Goal: Transaction & Acquisition: Book appointment/travel/reservation

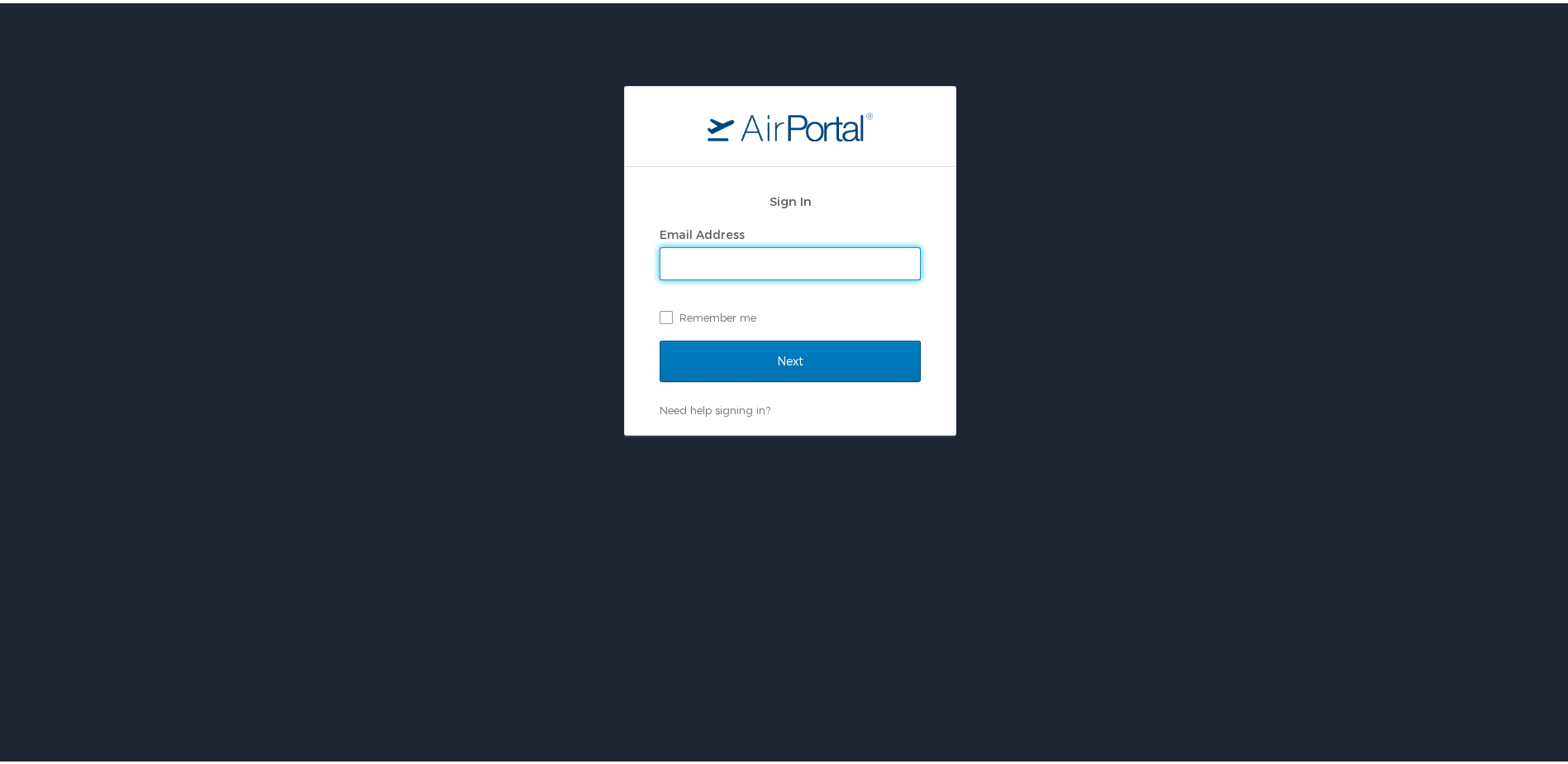
click at [739, 248] on input "Email Address" at bounding box center [790, 260] width 260 height 31
type input "Andy.Rabarison@astronics.com"
click at [664, 319] on label "Remember me" at bounding box center [790, 314] width 262 height 25
click at [664, 319] on input "Remember me" at bounding box center [665, 313] width 11 height 11
checkbox input "true"
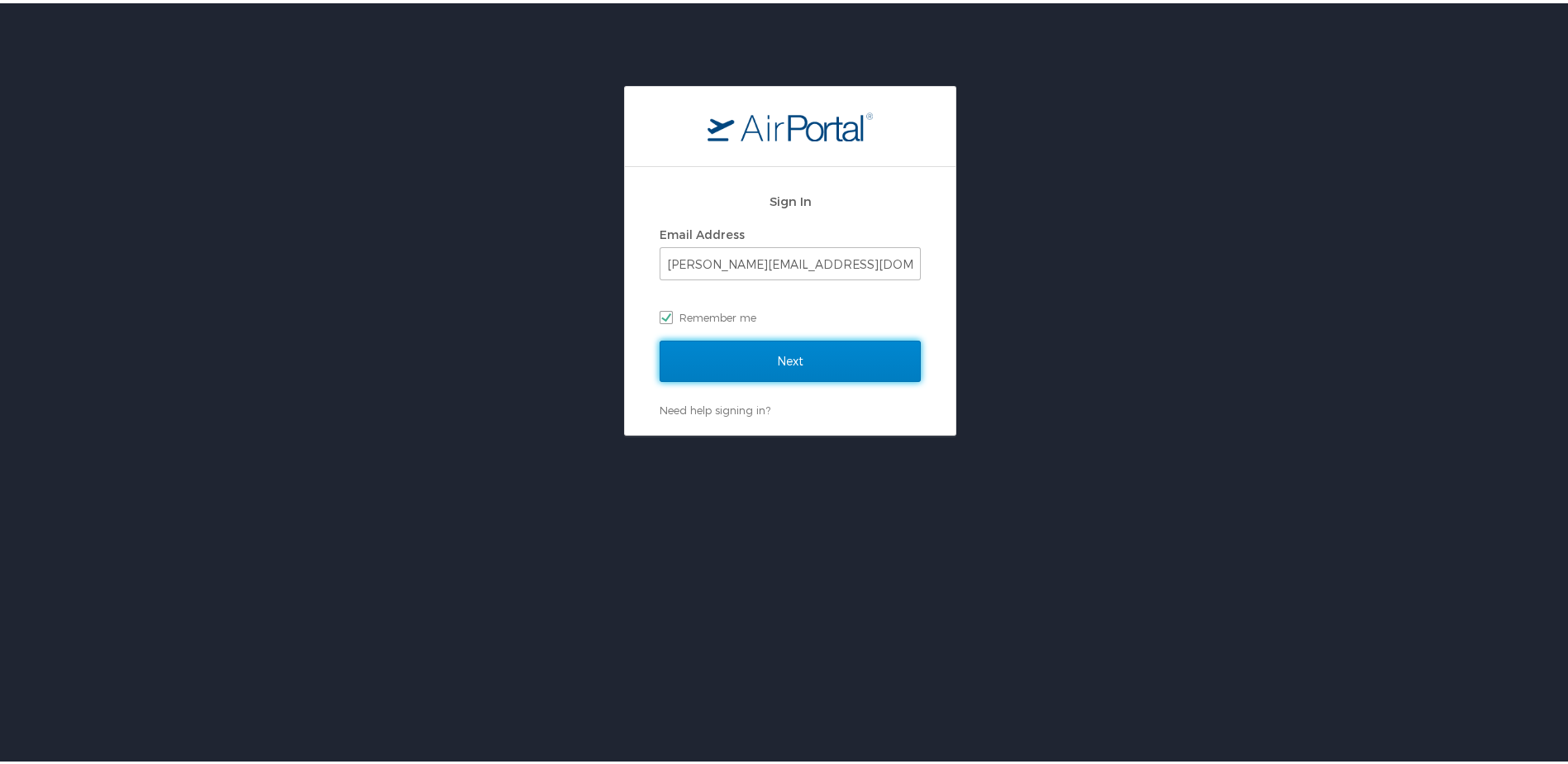
click at [712, 358] on input "Next" at bounding box center [790, 358] width 262 height 42
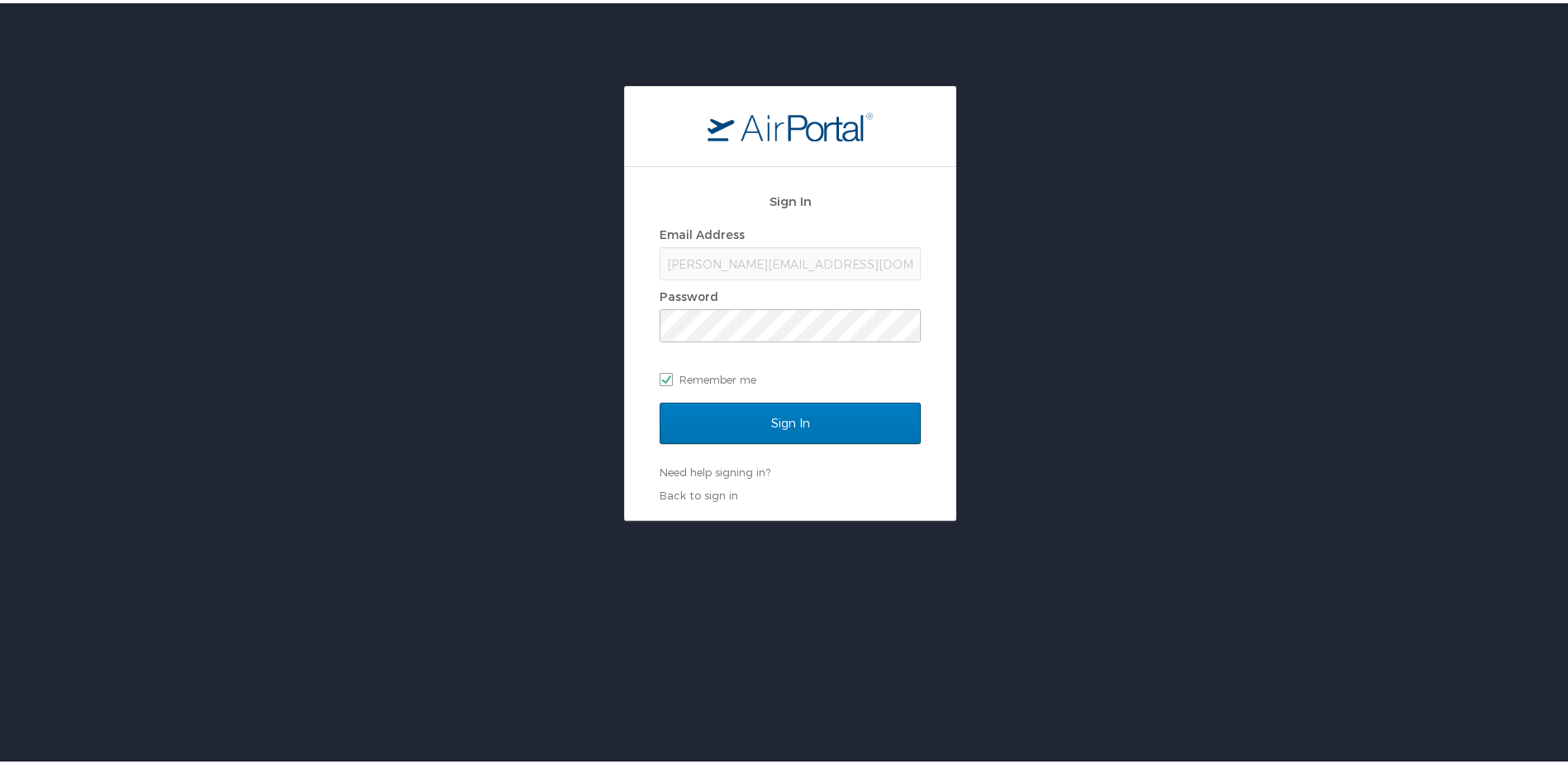
drag, startPoint x: 762, startPoint y: 277, endPoint x: 772, endPoint y: 264, distance: 16.4
click at [763, 276] on div "Andy.Rabarison@astronics.com" at bounding box center [790, 260] width 262 height 33
click at [792, 255] on div "Andy.Rabarison@astronics.com" at bounding box center [790, 260] width 262 height 33
click at [660, 399] on input "Sign In" at bounding box center [790, 420] width 262 height 42
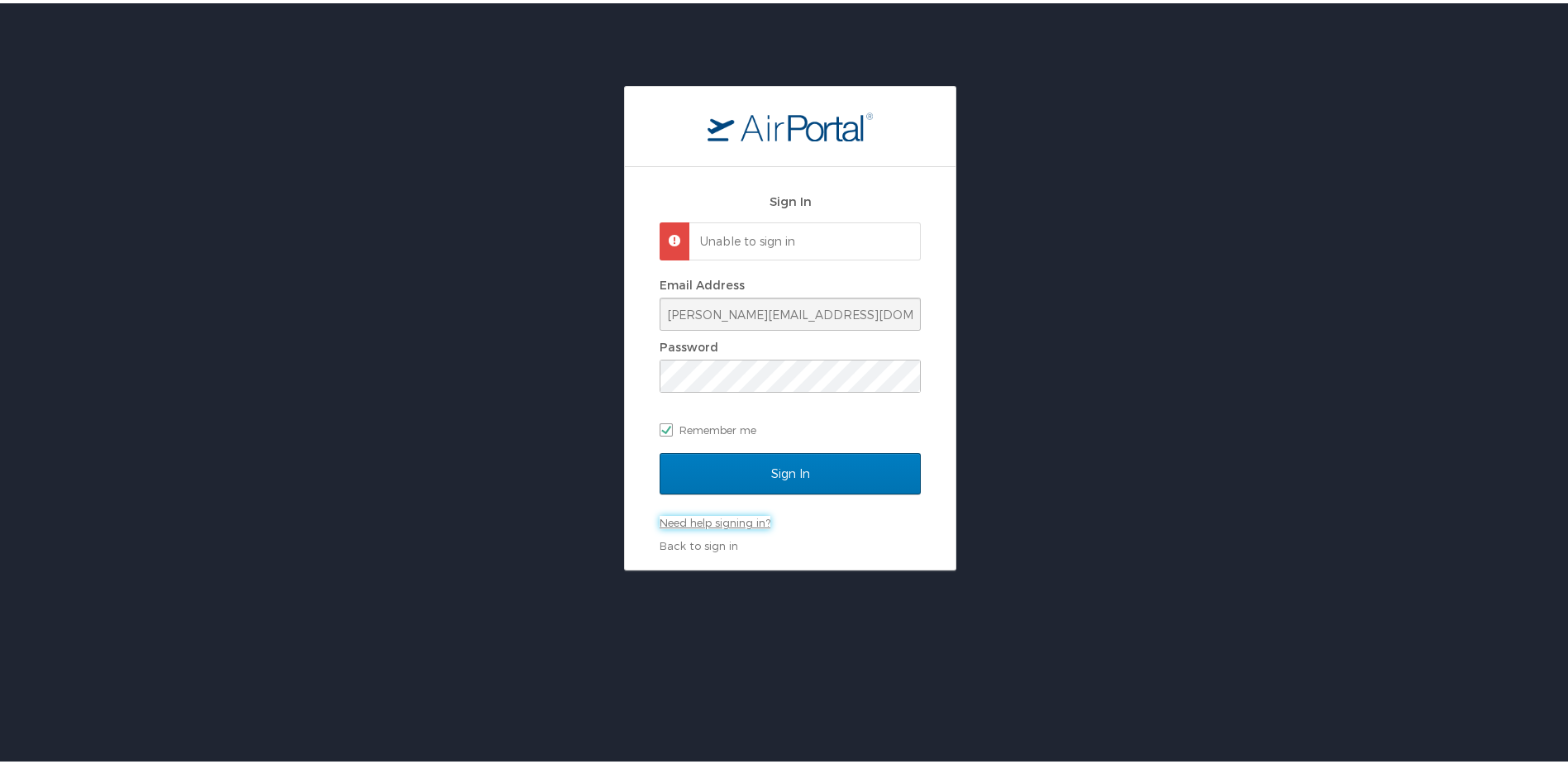
click at [738, 519] on link "Need help signing in?" at bounding box center [715, 519] width 111 height 13
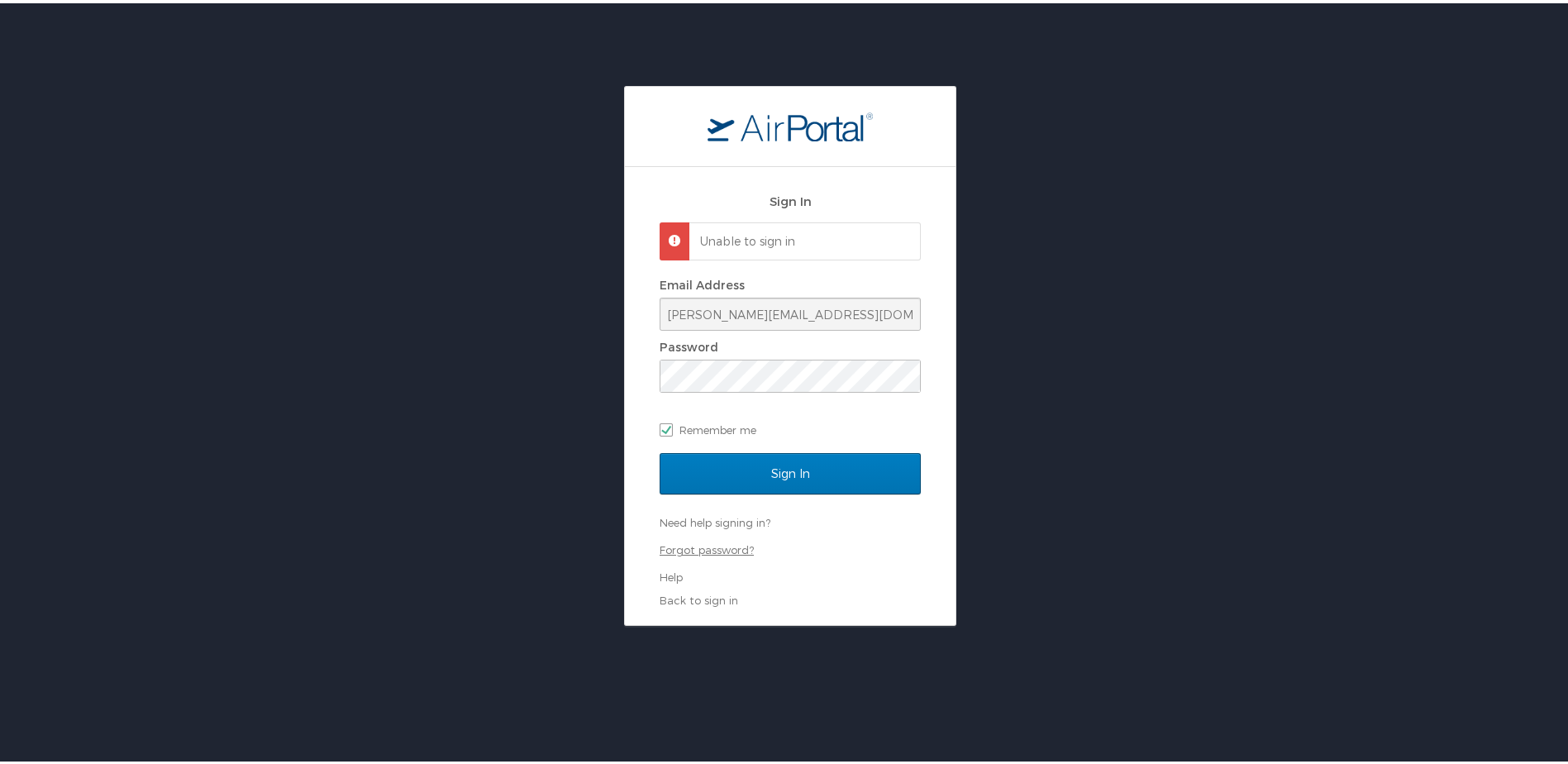
click at [727, 550] on link "Forgot password?" at bounding box center [707, 547] width 94 height 13
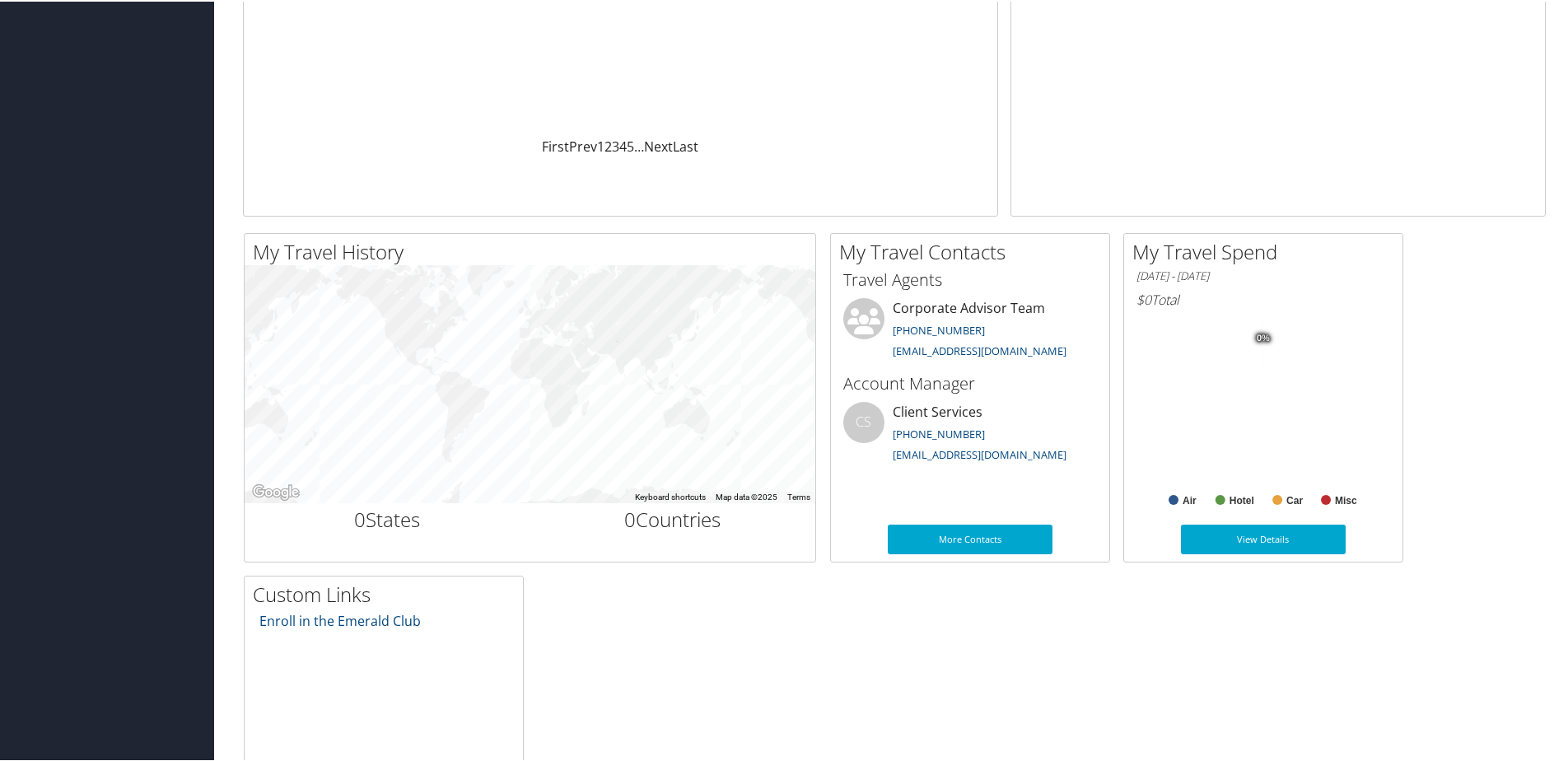
scroll to position [330, 0]
drag, startPoint x: 414, startPoint y: 350, endPoint x: 658, endPoint y: 384, distance: 246.4
click at [658, 384] on div at bounding box center [530, 382] width 571 height 237
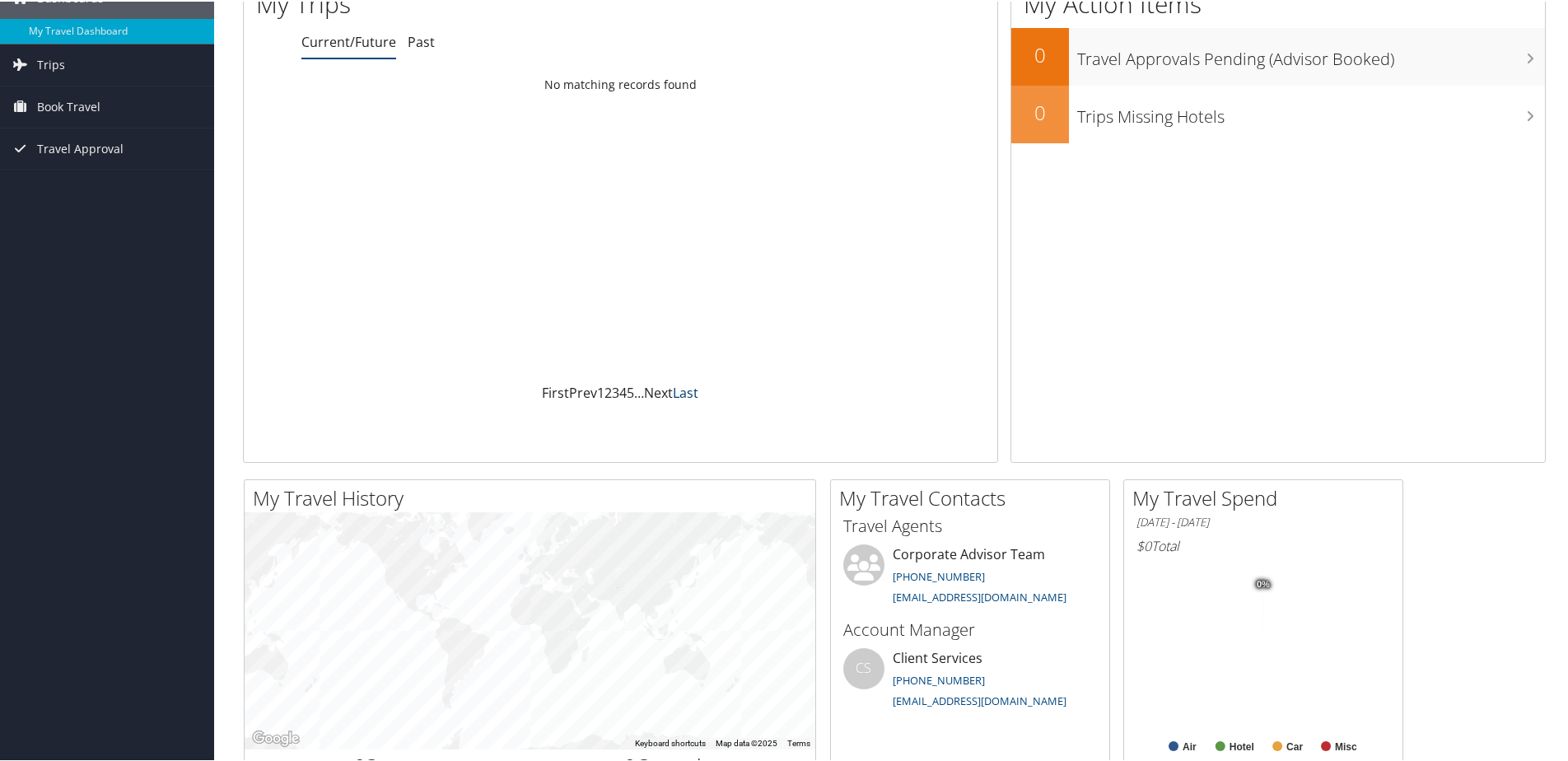
scroll to position [0, 0]
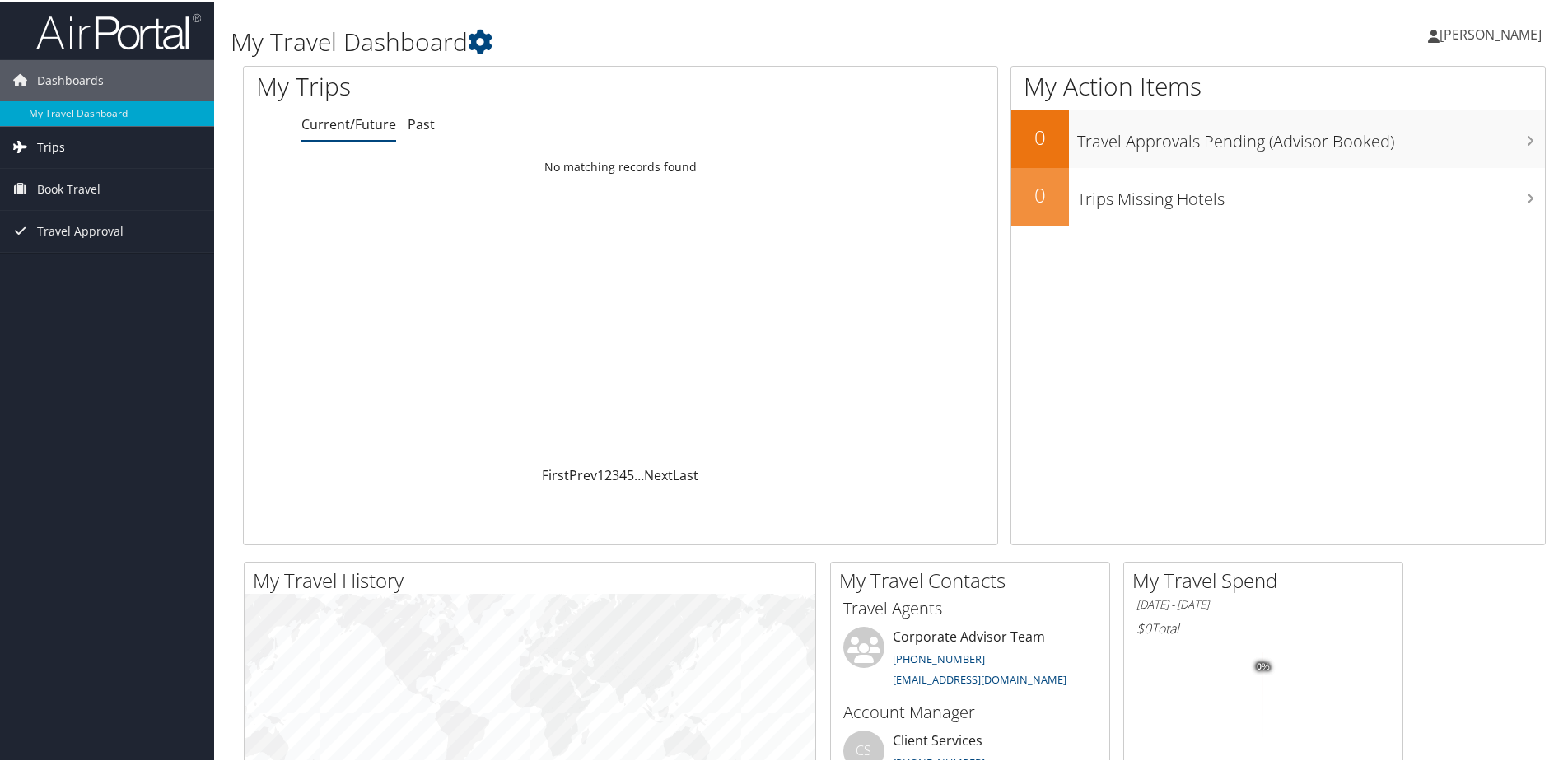
click at [83, 140] on link "Trips" at bounding box center [107, 146] width 214 height 42
click at [82, 115] on link "My Travel Dashboard" at bounding box center [107, 112] width 214 height 25
click at [62, 133] on span "Trips" at bounding box center [51, 146] width 28 height 42
click at [67, 184] on link "Current/Future Trips" at bounding box center [107, 179] width 214 height 25
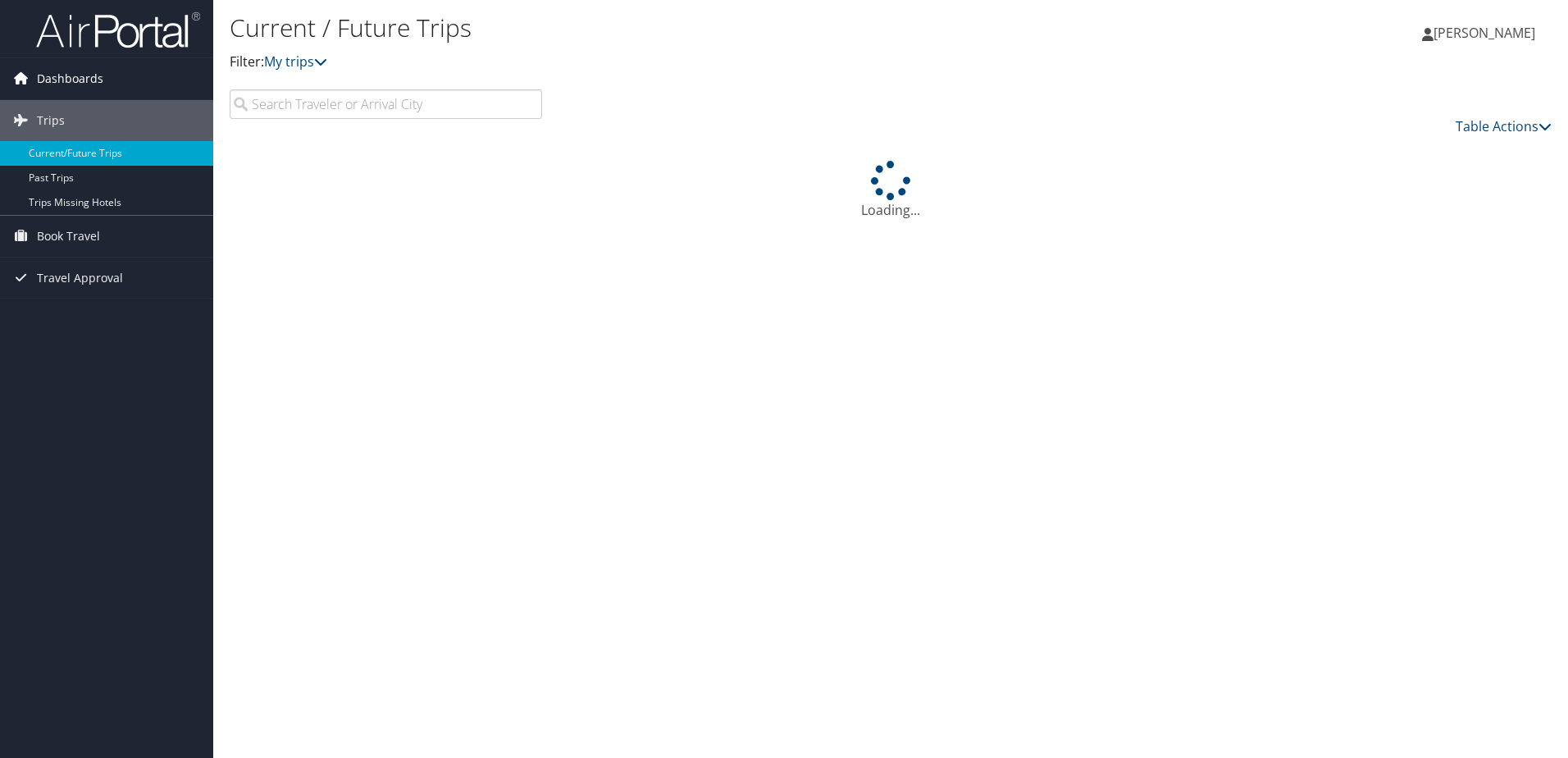
click at [20, 89] on icon at bounding box center [20, 78] width 25 height 25
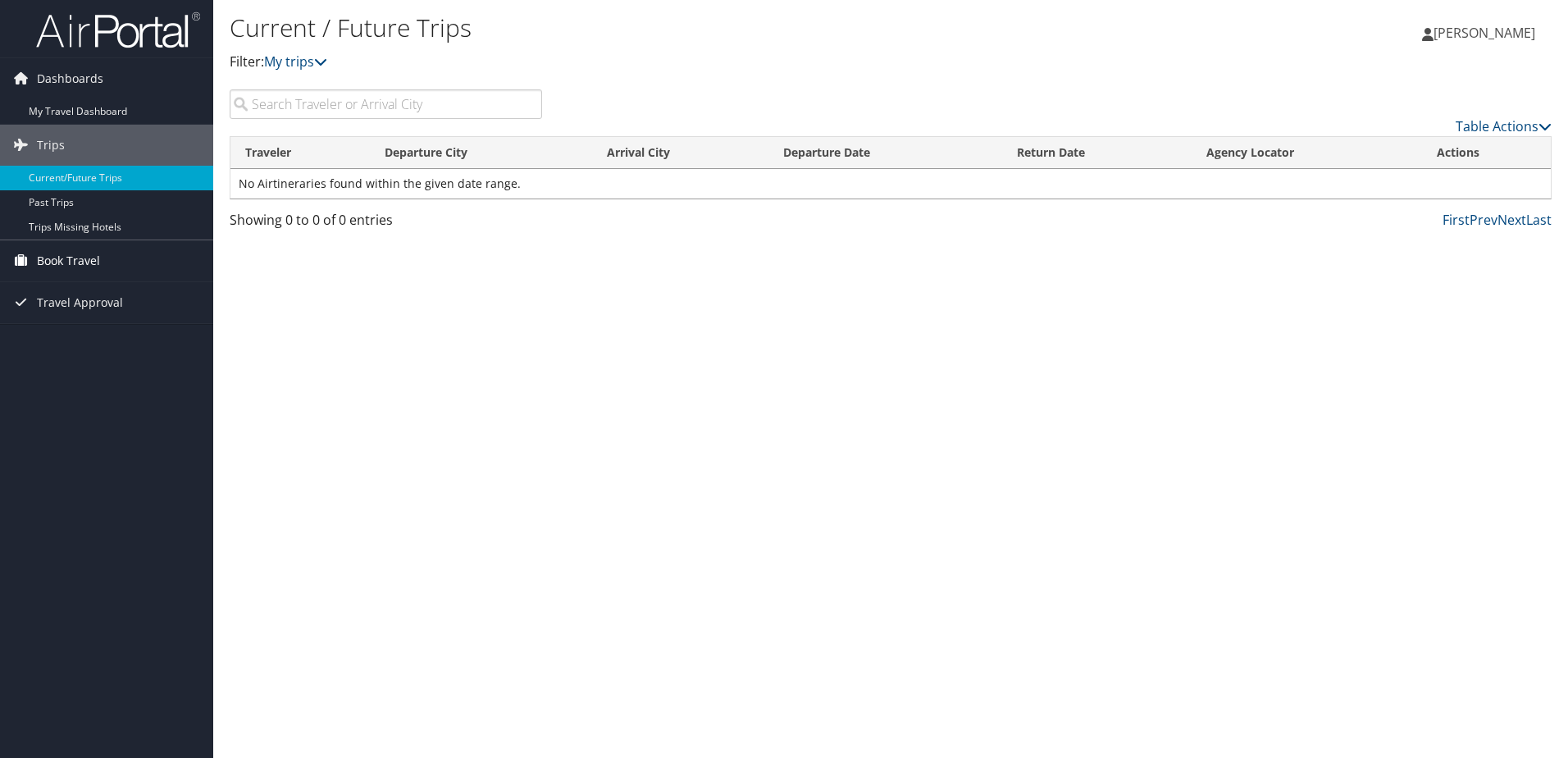
click at [73, 262] on span "Book Travel" at bounding box center [69, 261] width 63 height 41
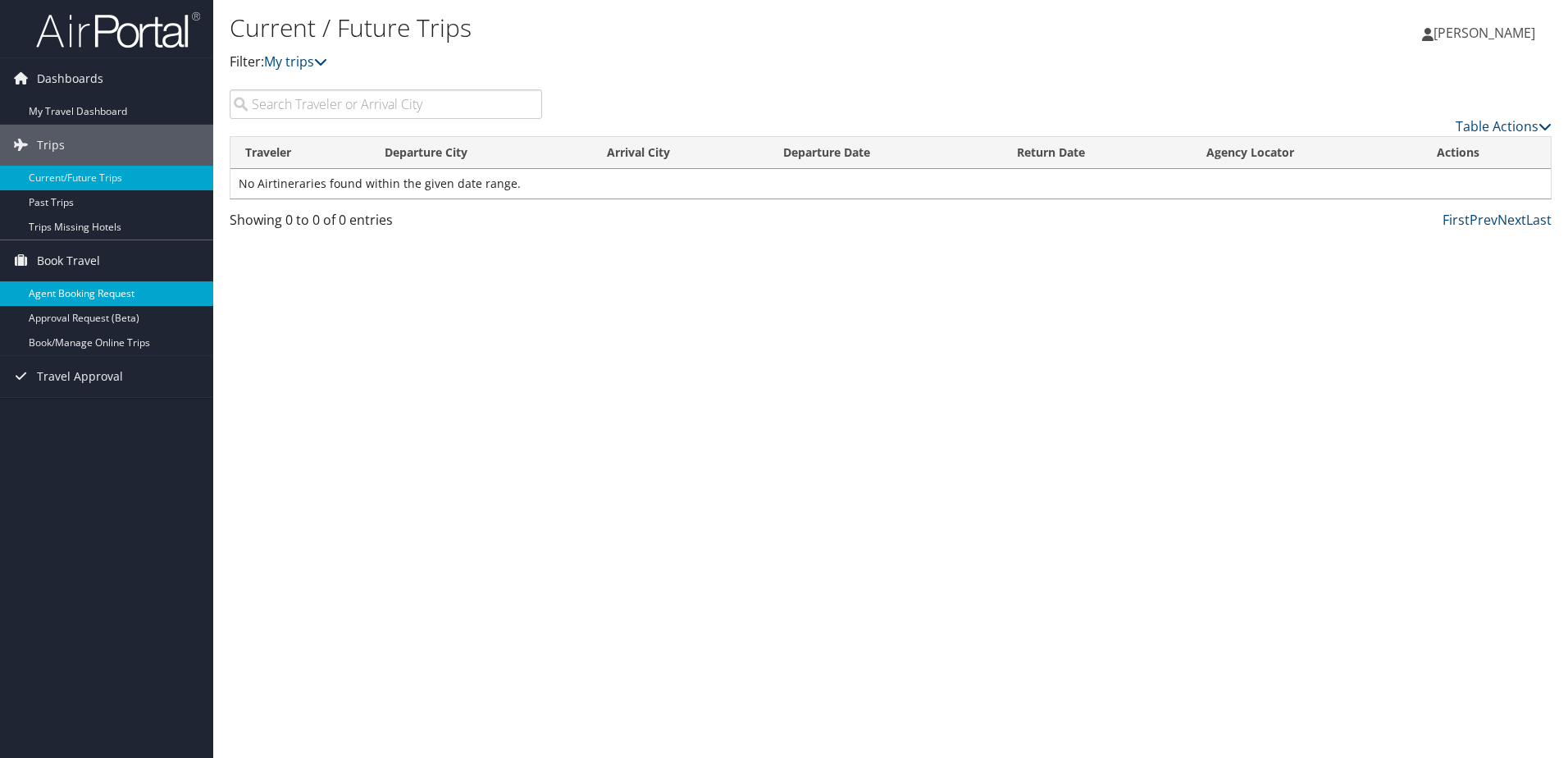
click at [128, 295] on link "Agent Booking Request" at bounding box center [106, 294] width 213 height 25
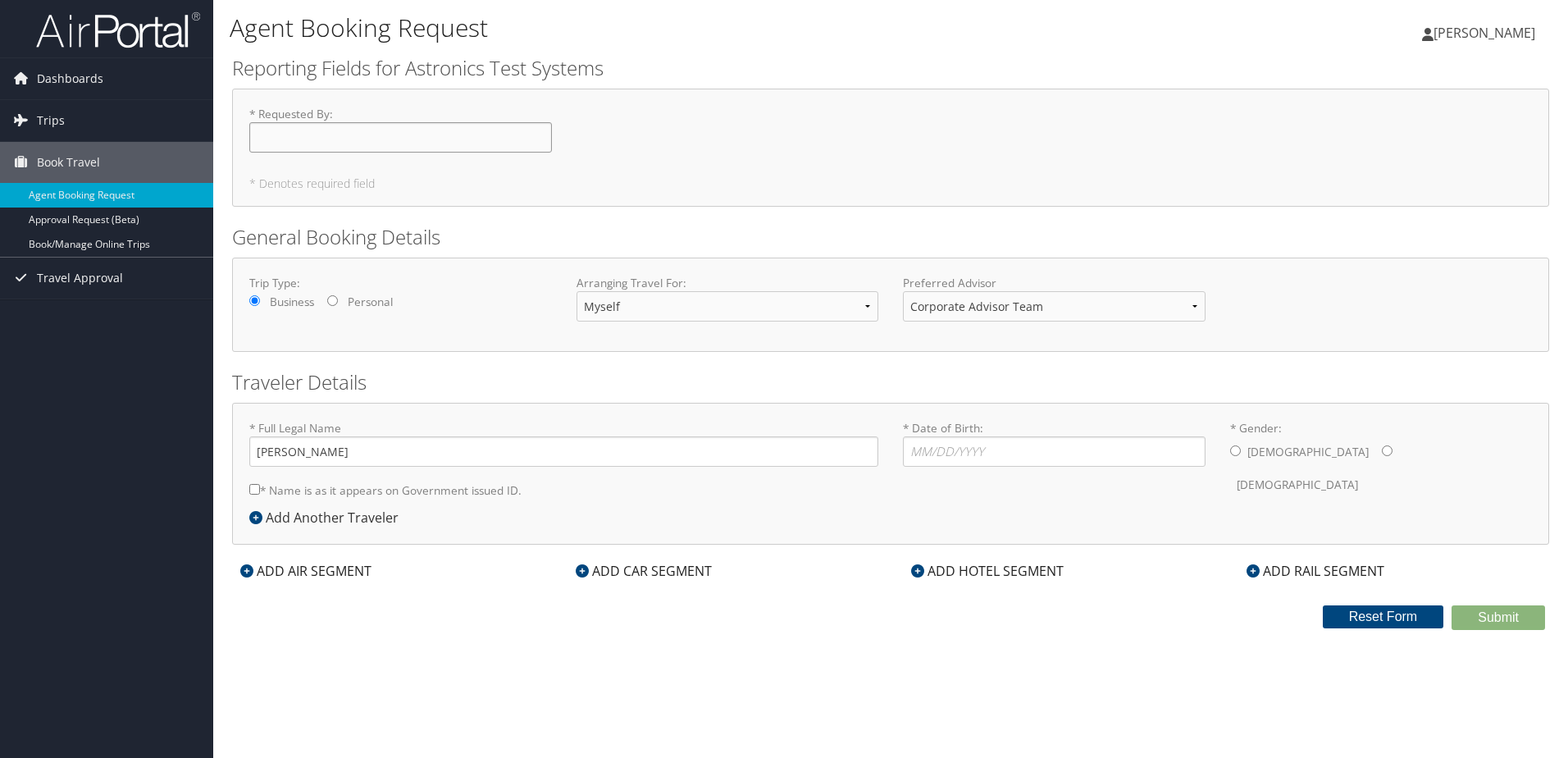
click at [375, 129] on input "* Requested By : Required" at bounding box center [400, 137] width 303 height 30
